Goal: Check status: Check status

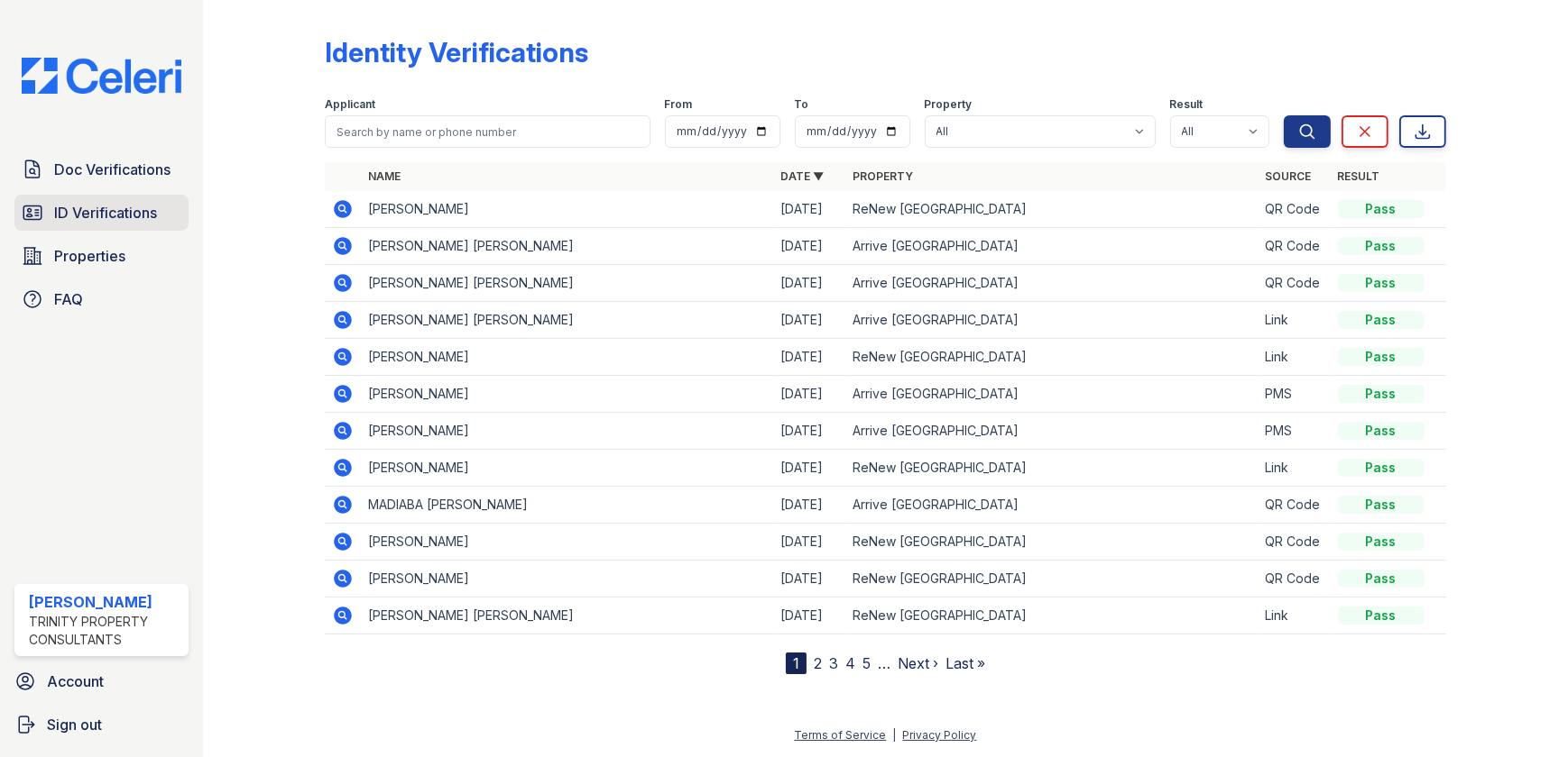
click at [96, 204] on span "ID Verifications" at bounding box center [106, 212] width 103 height 21
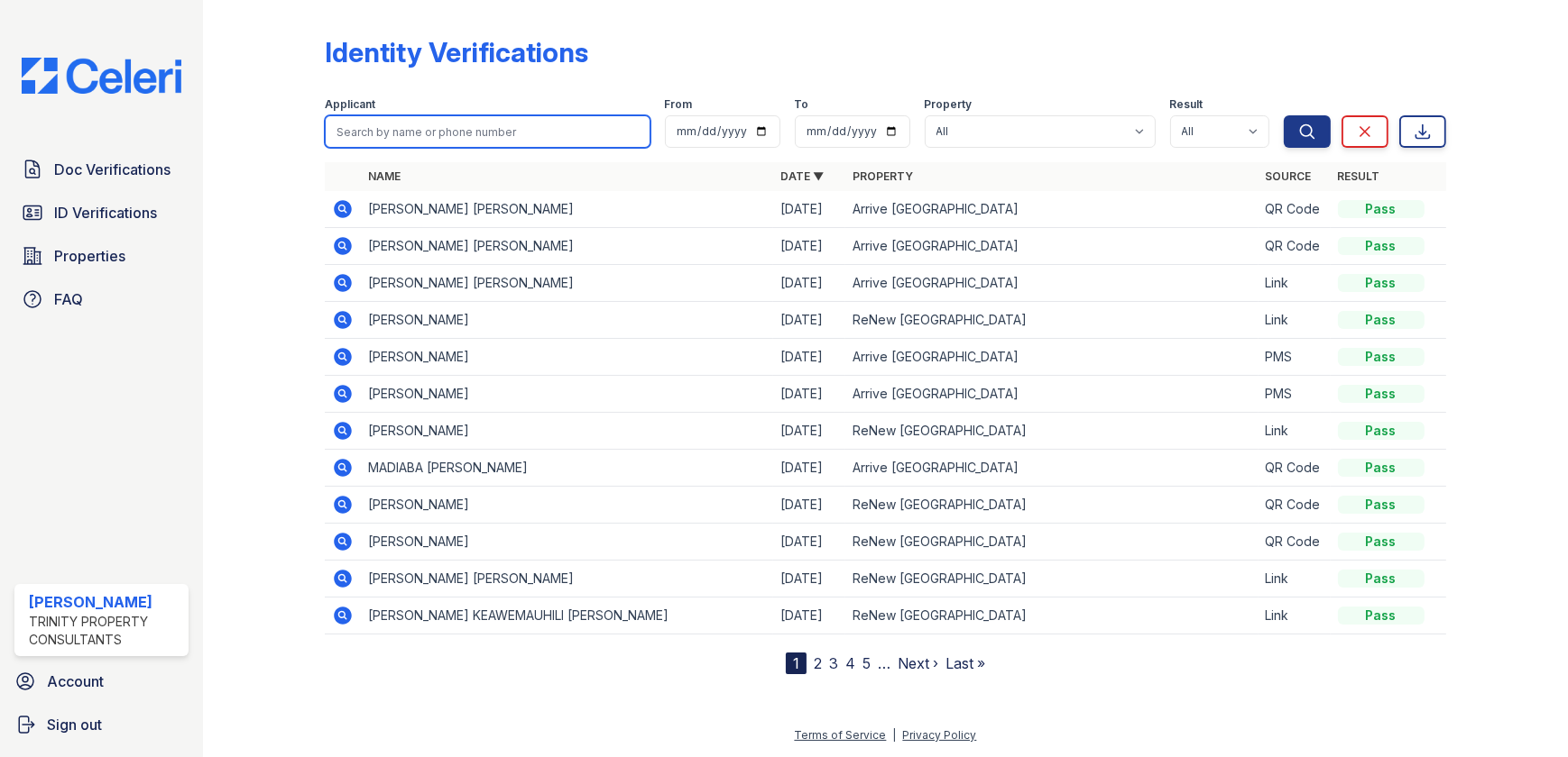
click at [359, 127] on input "search" at bounding box center [487, 131] width 325 height 32
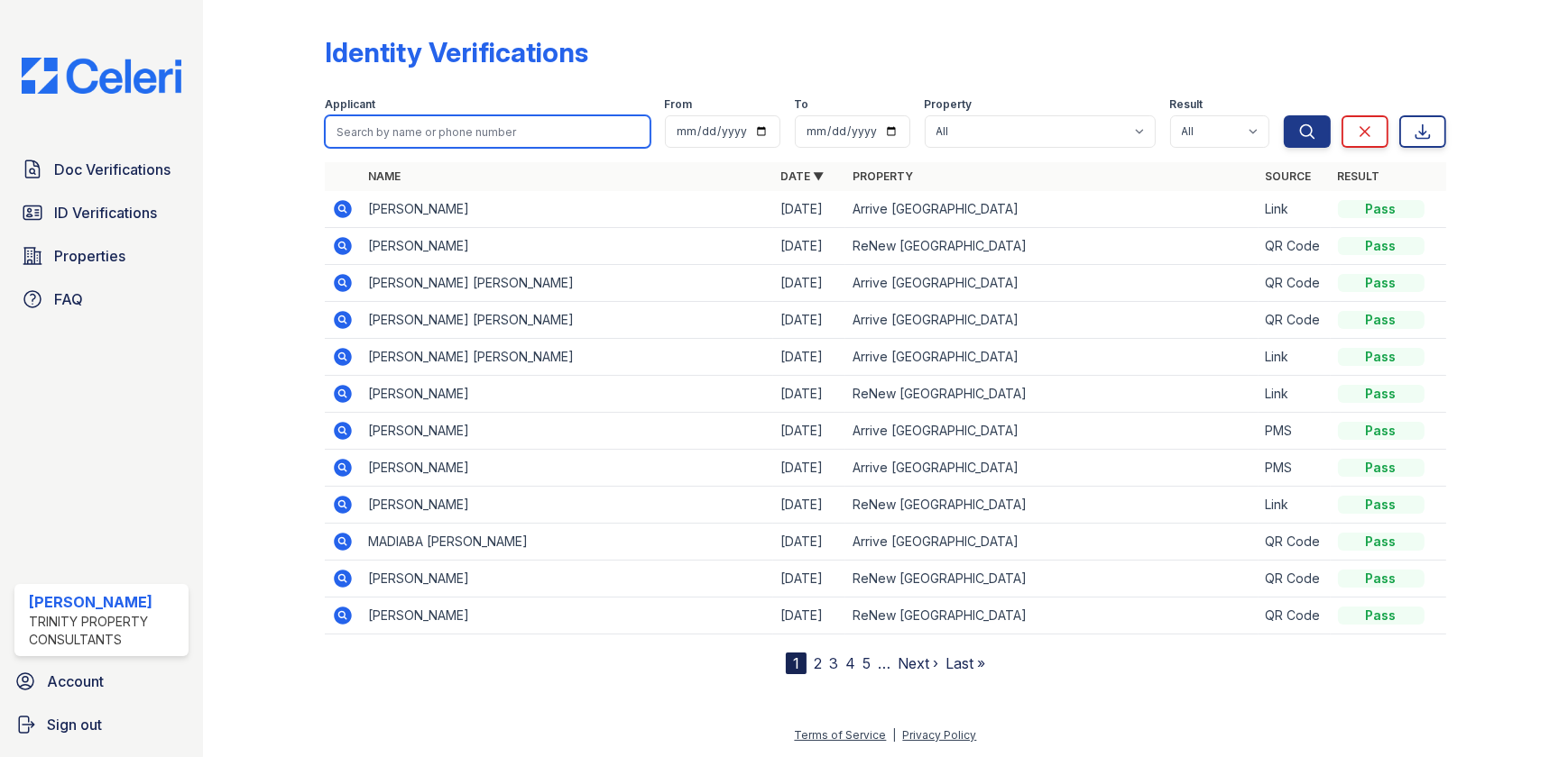
click at [530, 139] on input "search" at bounding box center [487, 131] width 325 height 32
type input "blake\"
click at [1284, 115] on button "Search" at bounding box center [1307, 131] width 47 height 32
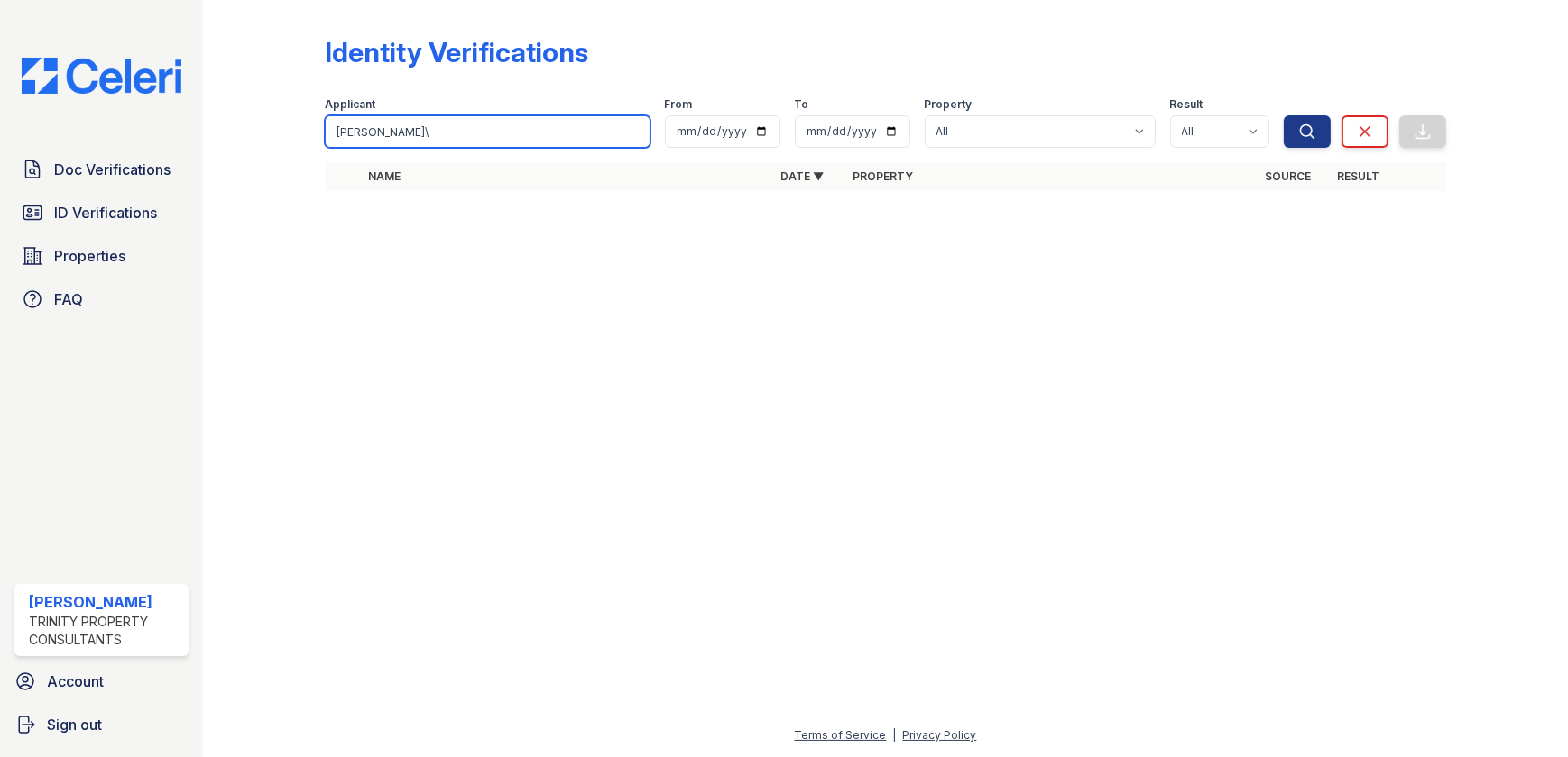
click at [383, 134] on input "blake\" at bounding box center [487, 131] width 325 height 32
type input "blake"
click at [1284, 115] on button "Search" at bounding box center [1307, 131] width 47 height 32
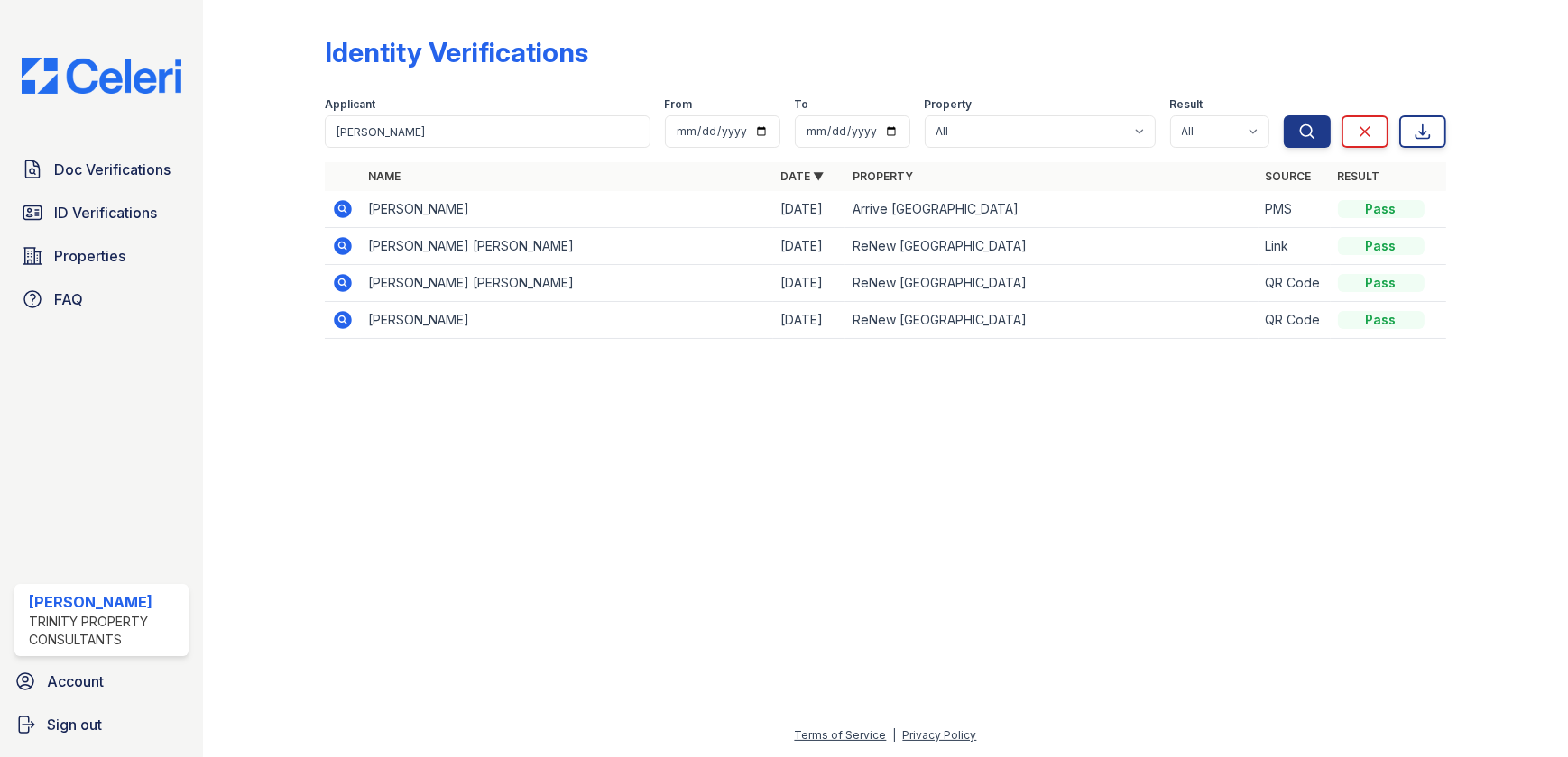
click at [336, 244] on icon at bounding box center [343, 246] width 18 height 18
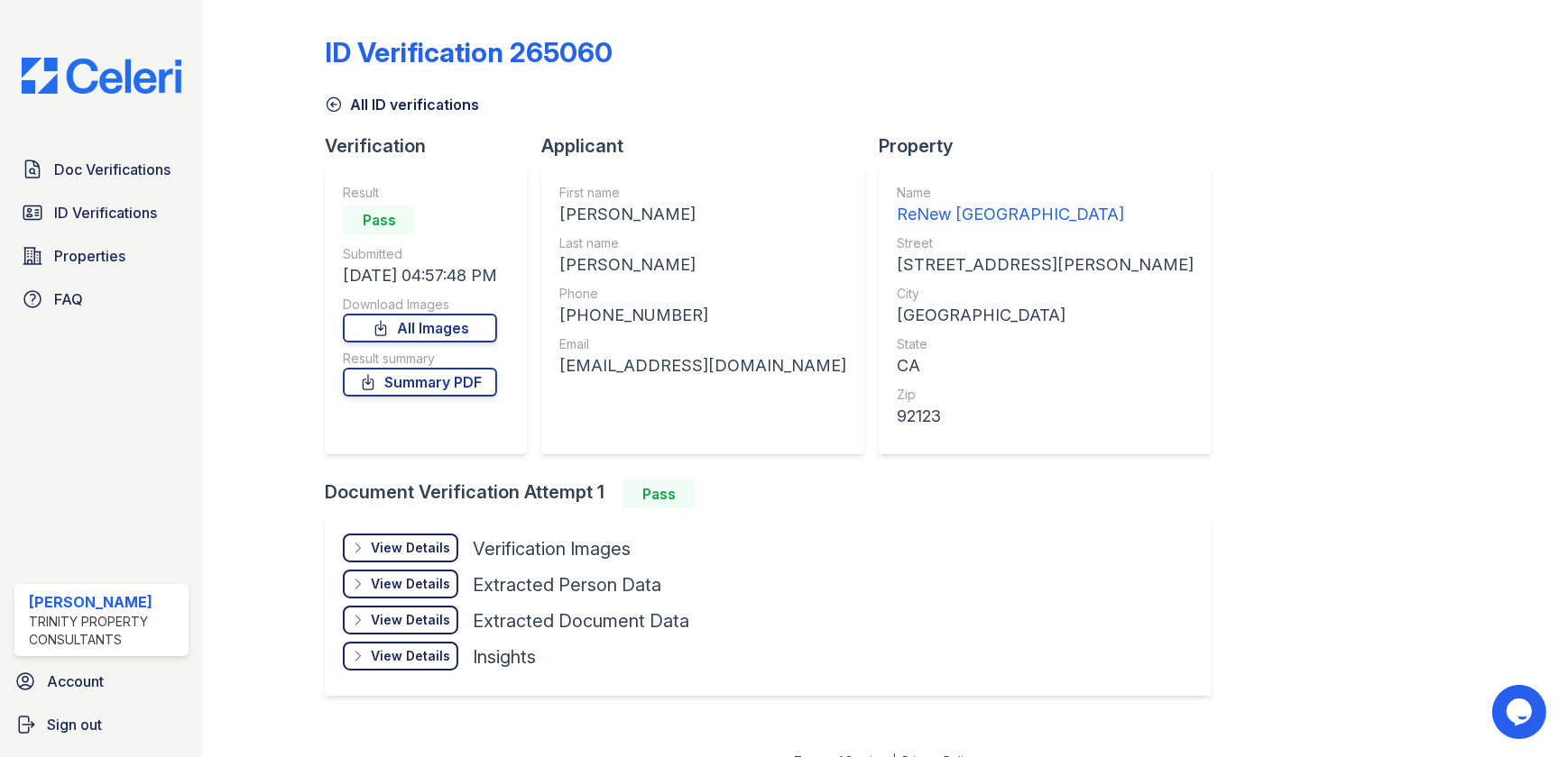
click at [418, 566] on div "View Details Details Hide Details Details Verification Images" at bounding box center [515, 552] width 346 height 36
click at [441, 544] on div "View Details" at bounding box center [410, 548] width 80 height 18
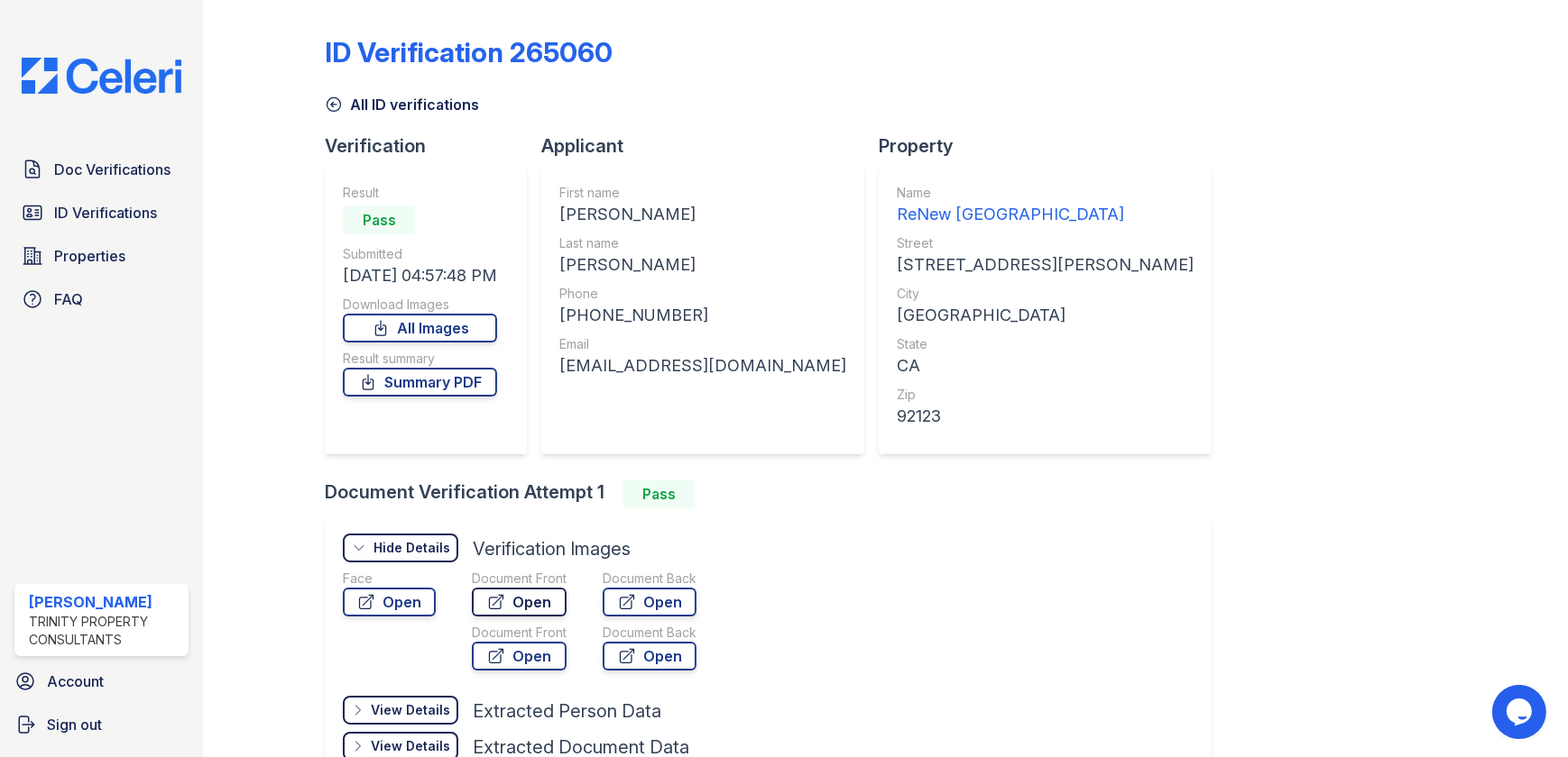
click at [499, 604] on icon at bounding box center [496, 603] width 14 height 14
click at [329, 98] on icon at bounding box center [334, 105] width 18 height 18
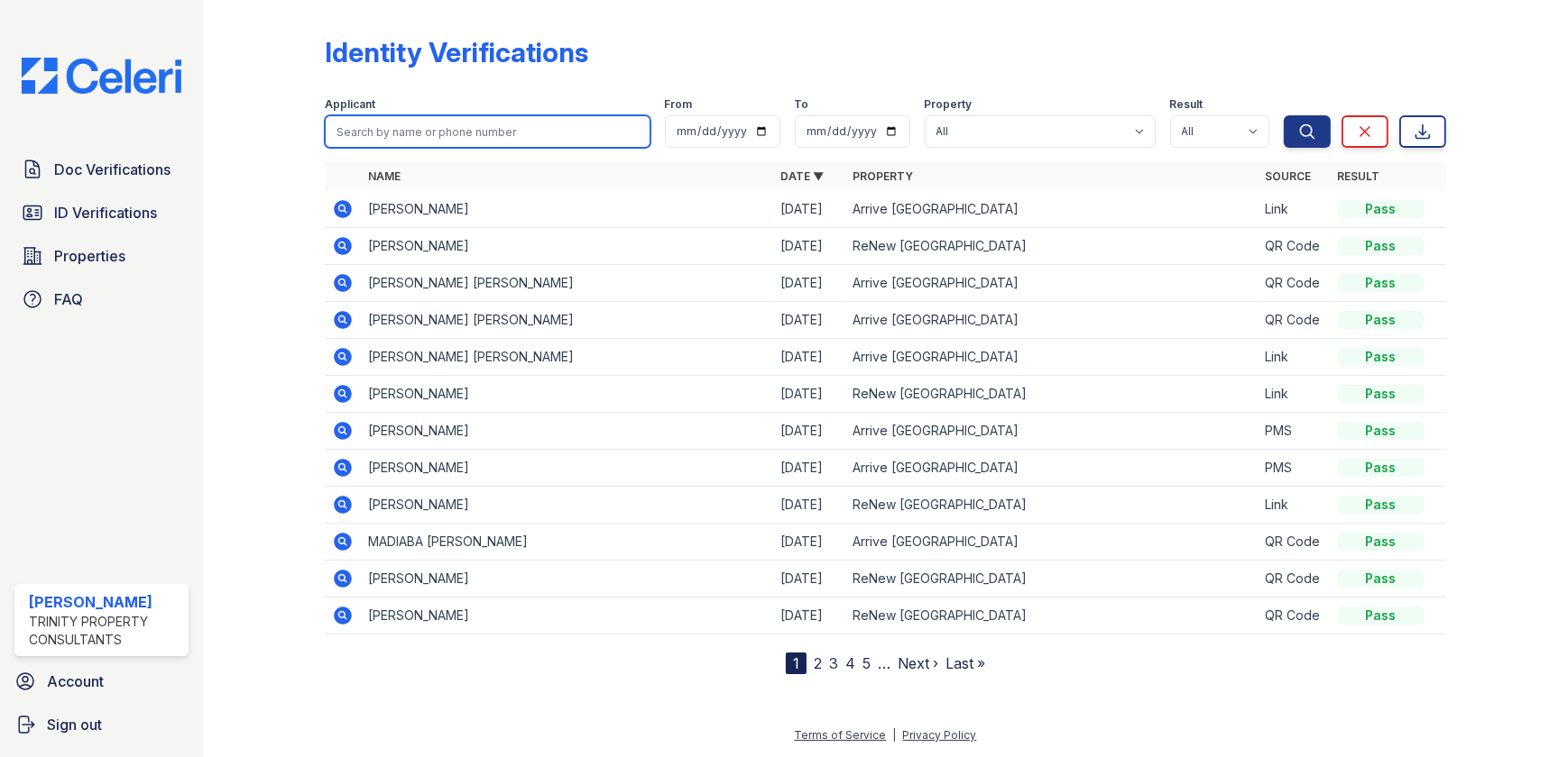
click at [380, 141] on input "search" at bounding box center [487, 131] width 325 height 32
type input "blake"
click at [1284, 115] on button "Search" at bounding box center [1307, 131] width 47 height 32
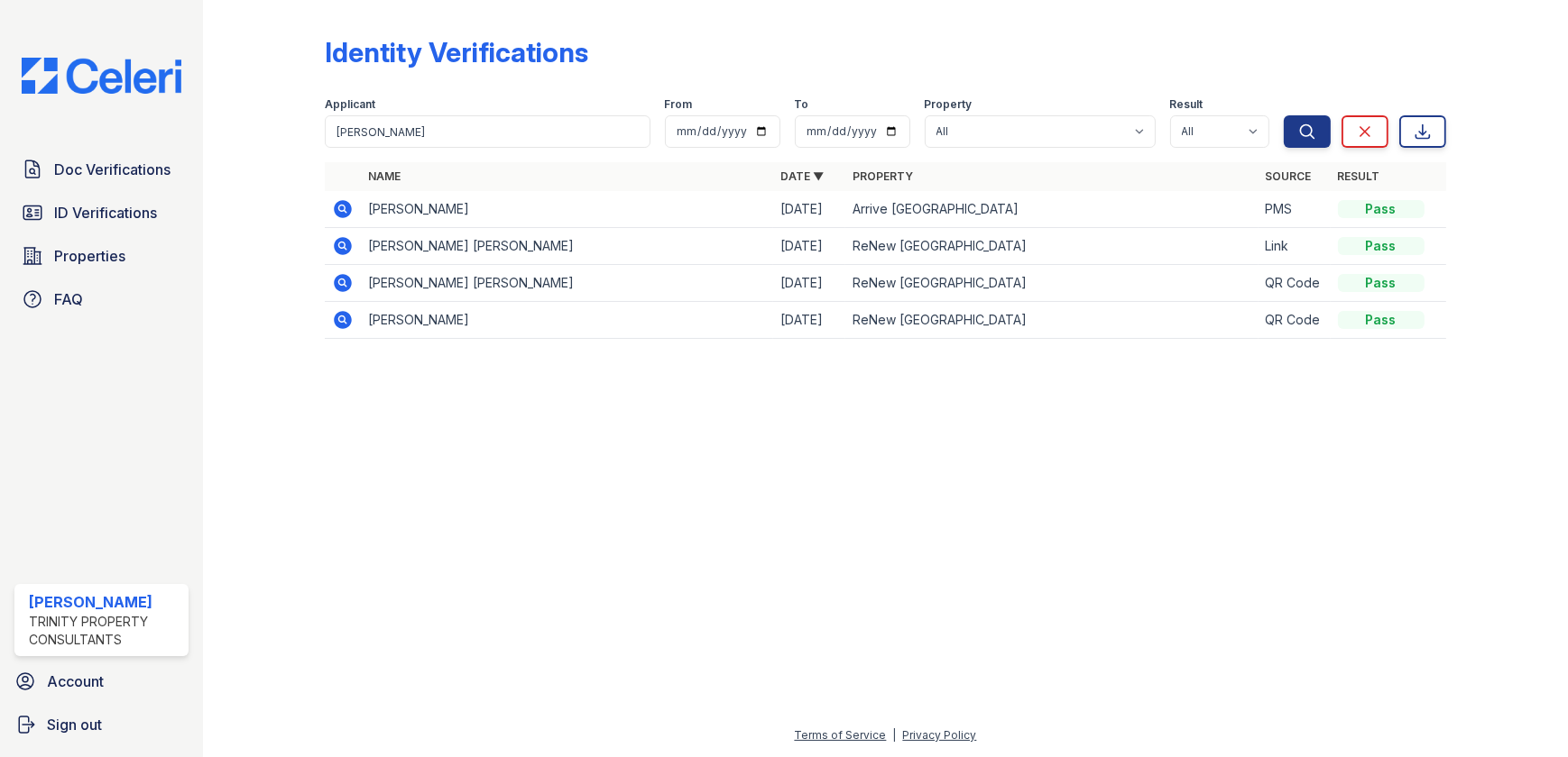
click at [346, 210] on icon at bounding box center [343, 208] width 18 height 18
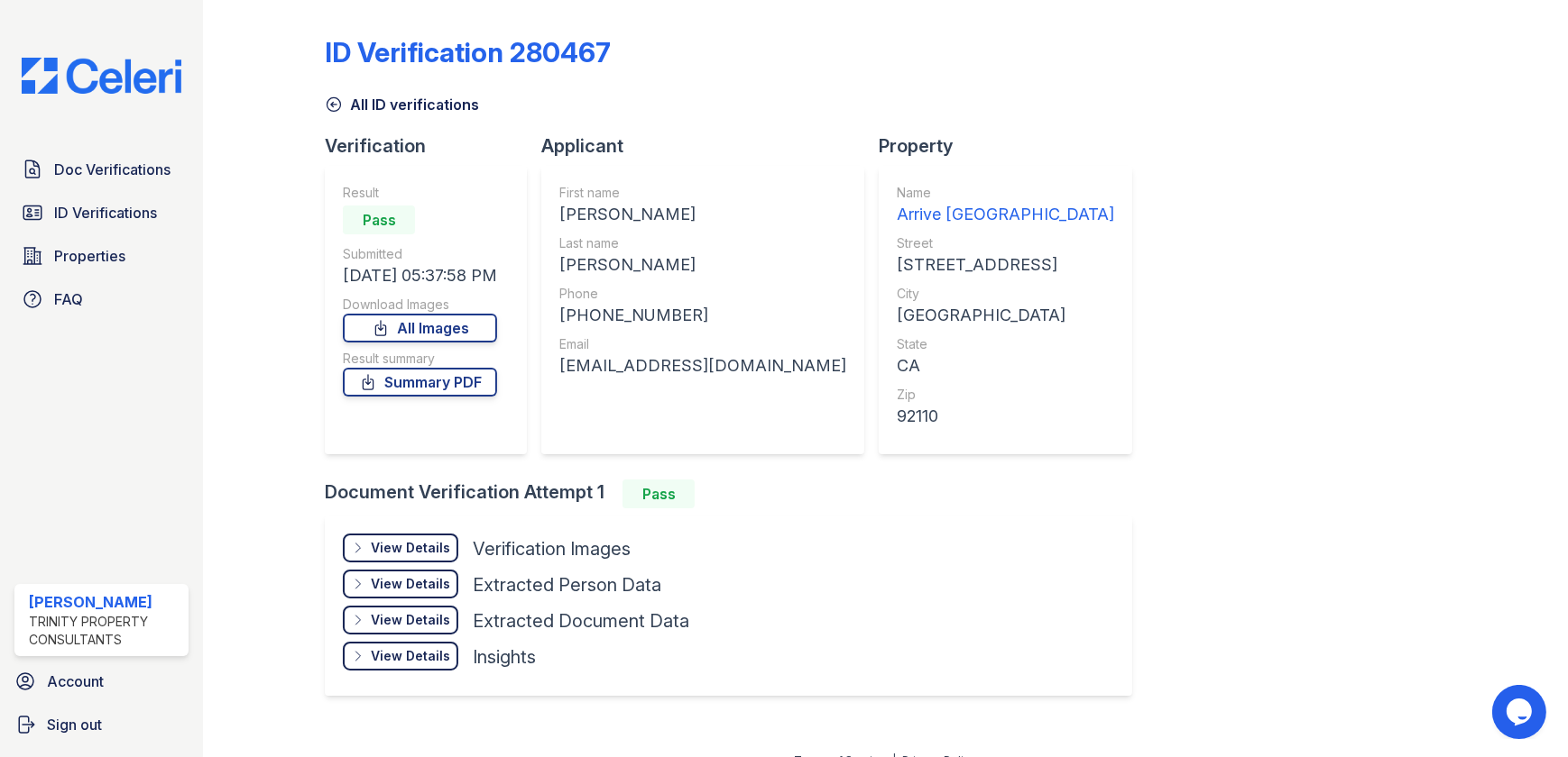
click at [429, 544] on div "View Details" at bounding box center [410, 548] width 80 height 18
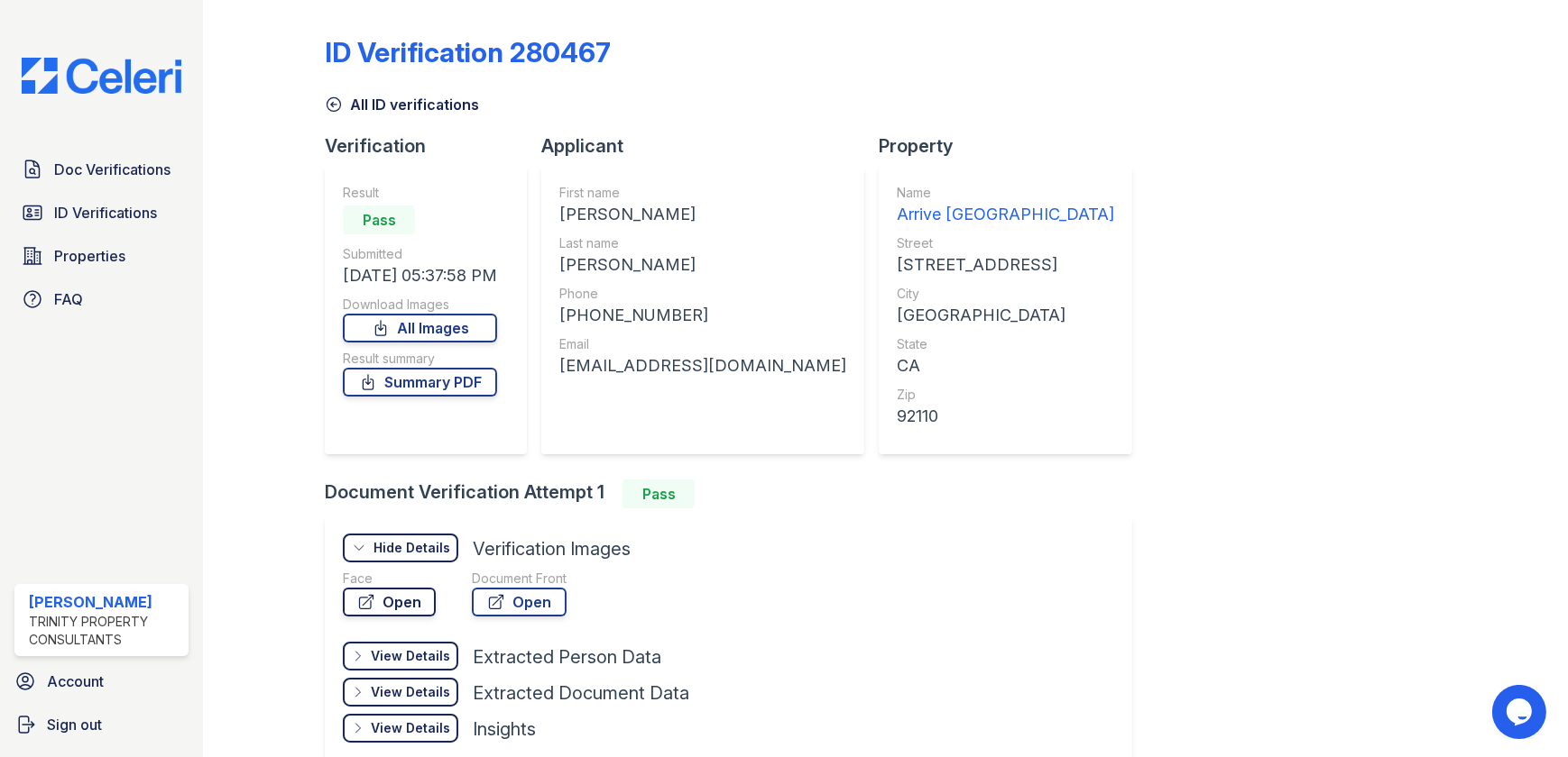
click at [406, 600] on link "Open" at bounding box center [389, 602] width 93 height 29
click at [509, 596] on link "Open" at bounding box center [519, 602] width 95 height 29
click at [389, 588] on link "Open" at bounding box center [389, 602] width 93 height 29
